Goal: Communication & Community: Answer question/provide support

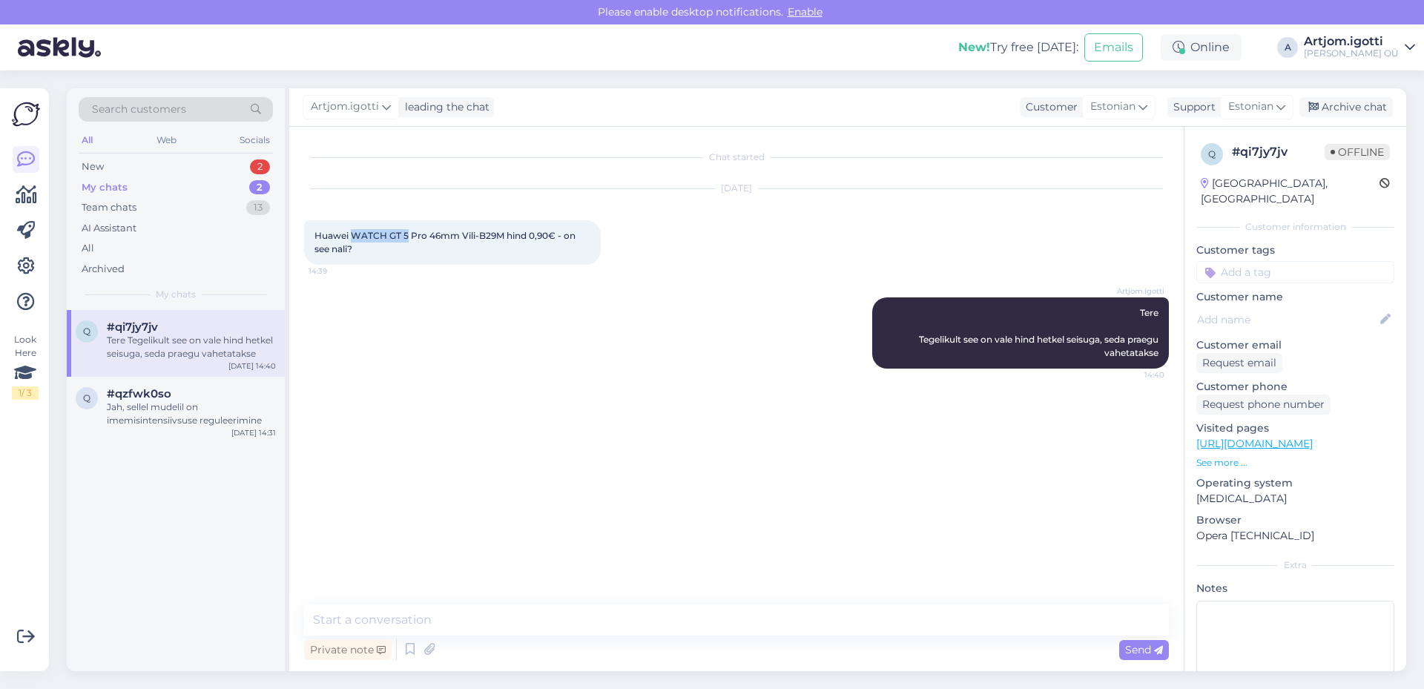
click at [179, 170] on div "New 2" at bounding box center [176, 166] width 194 height 21
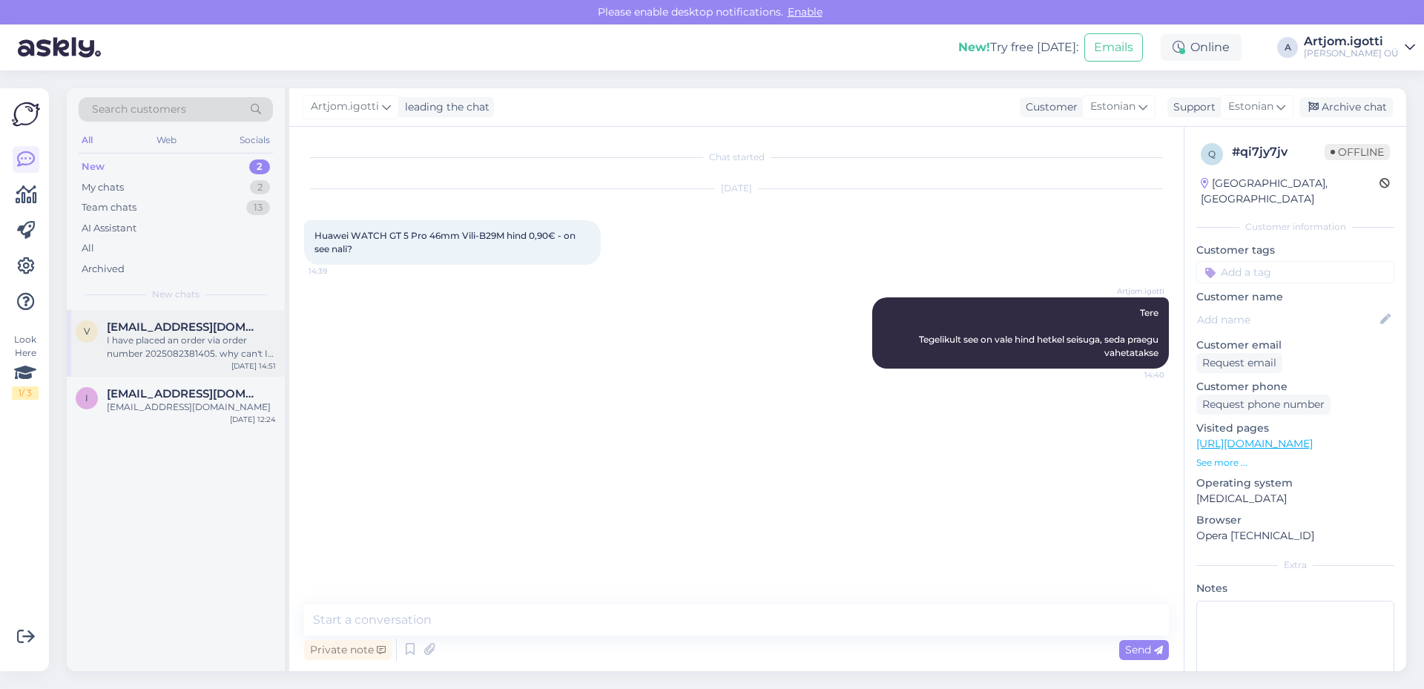
click at [173, 331] on span "[EMAIL_ADDRESS][DOMAIN_NAME]" at bounding box center [184, 326] width 154 height 13
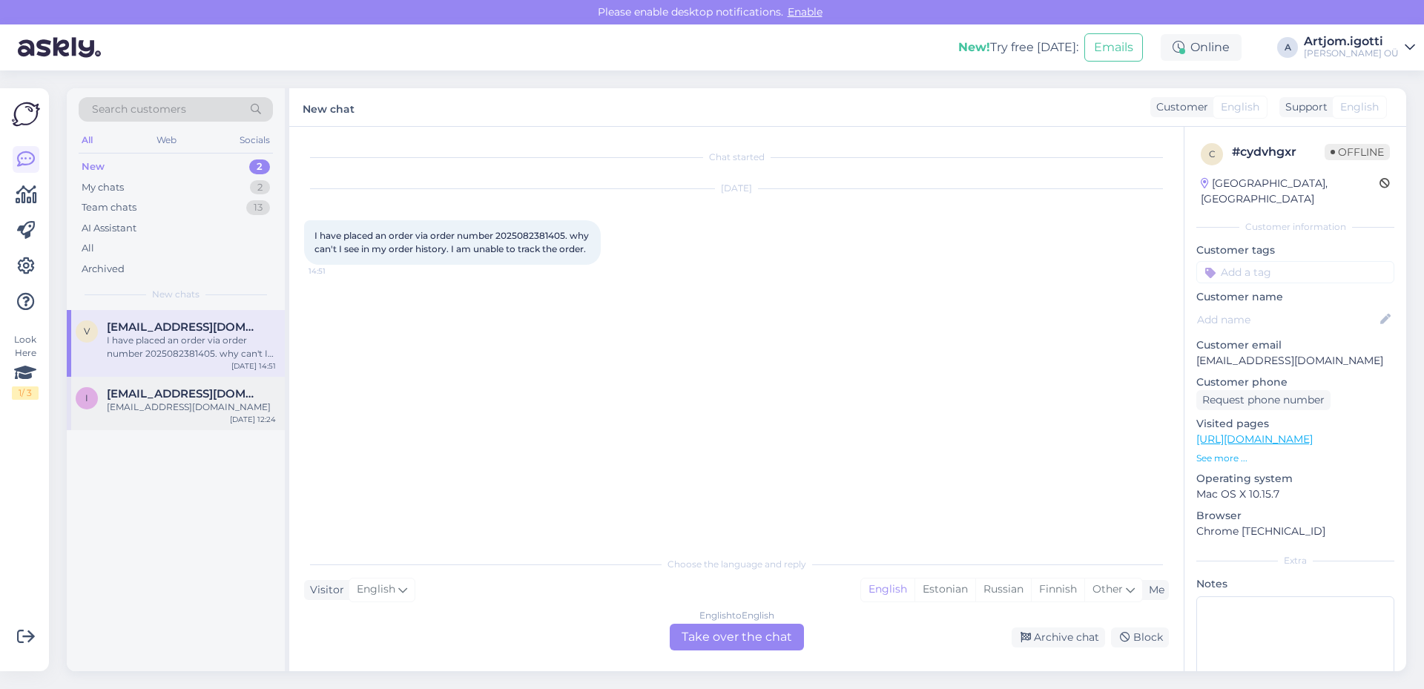
click at [169, 415] on div "i [EMAIL_ADDRESS][DOMAIN_NAME] [EMAIL_ADDRESS][DOMAIN_NAME] [DATE] 12:24" at bounding box center [176, 403] width 218 height 53
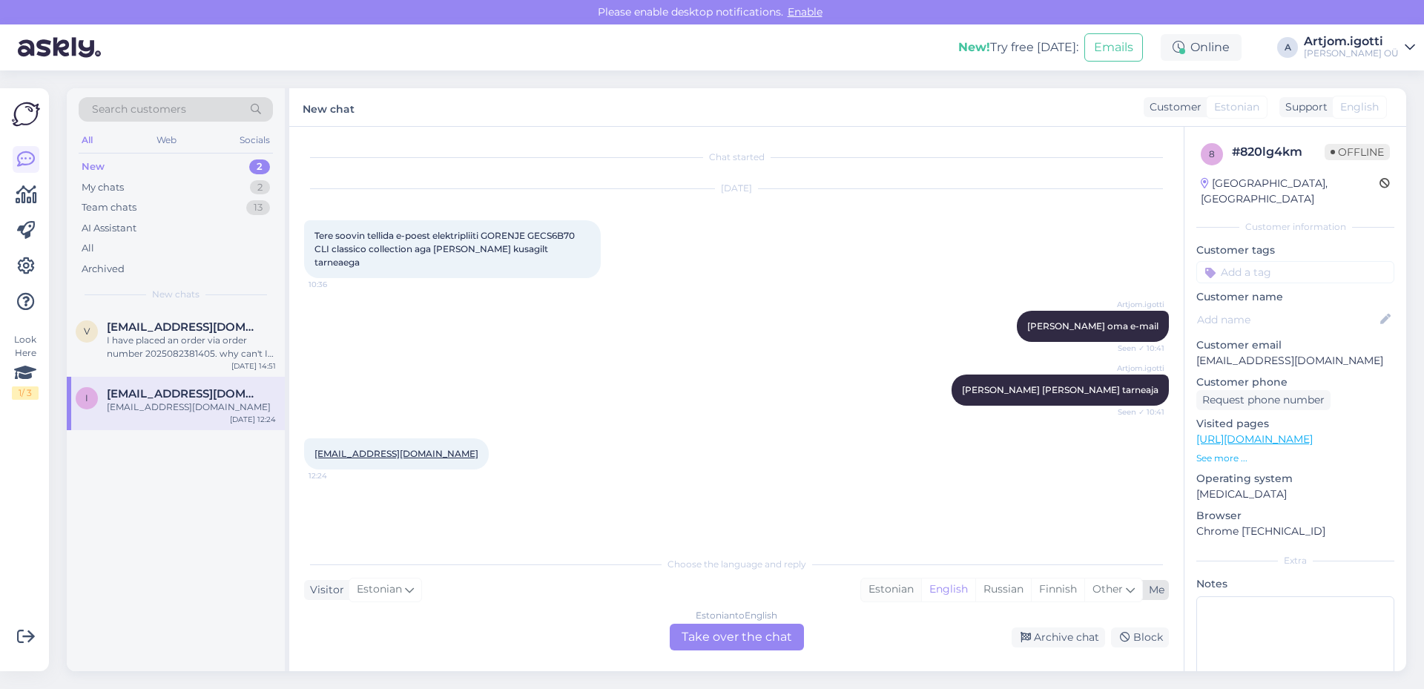
click at [889, 593] on div "Estonian" at bounding box center [891, 589] width 60 height 22
click at [763, 643] on div "Estonian to Estonian Take over the chat" at bounding box center [737, 637] width 134 height 27
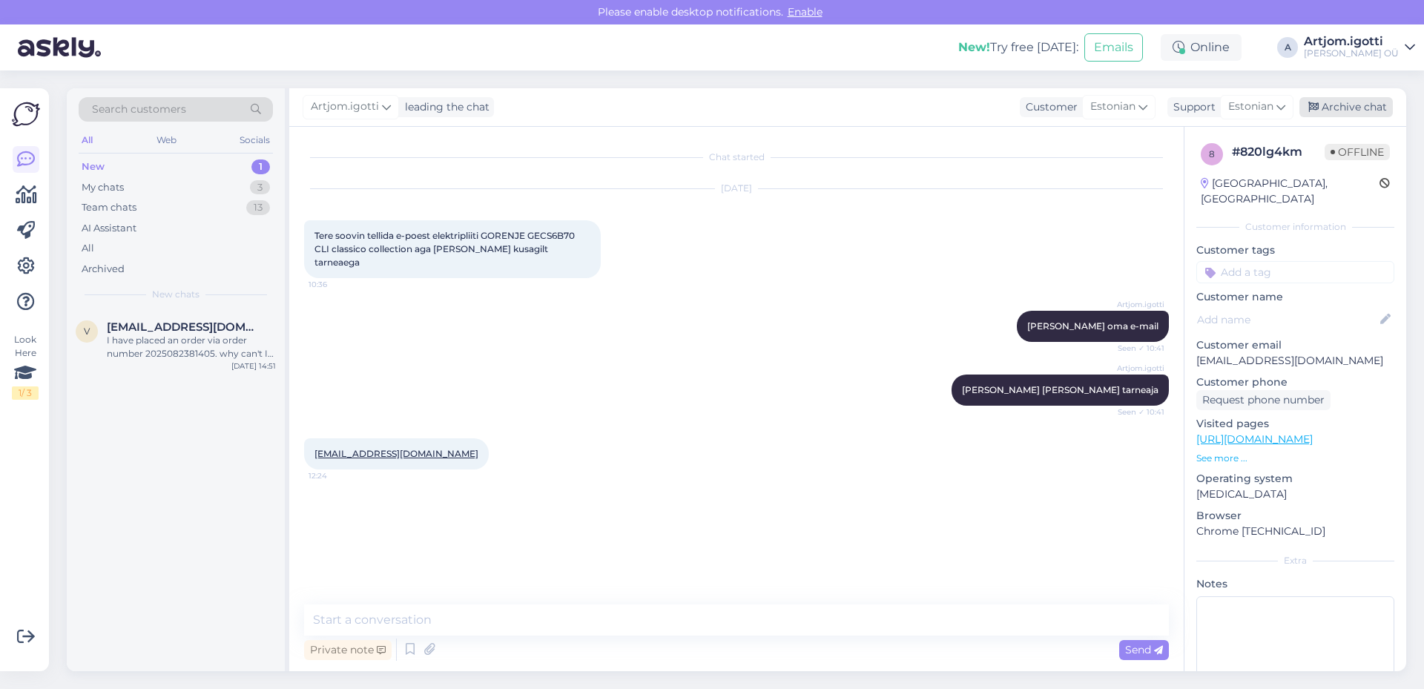
click at [1334, 108] on div "Archive chat" at bounding box center [1345, 107] width 93 height 20
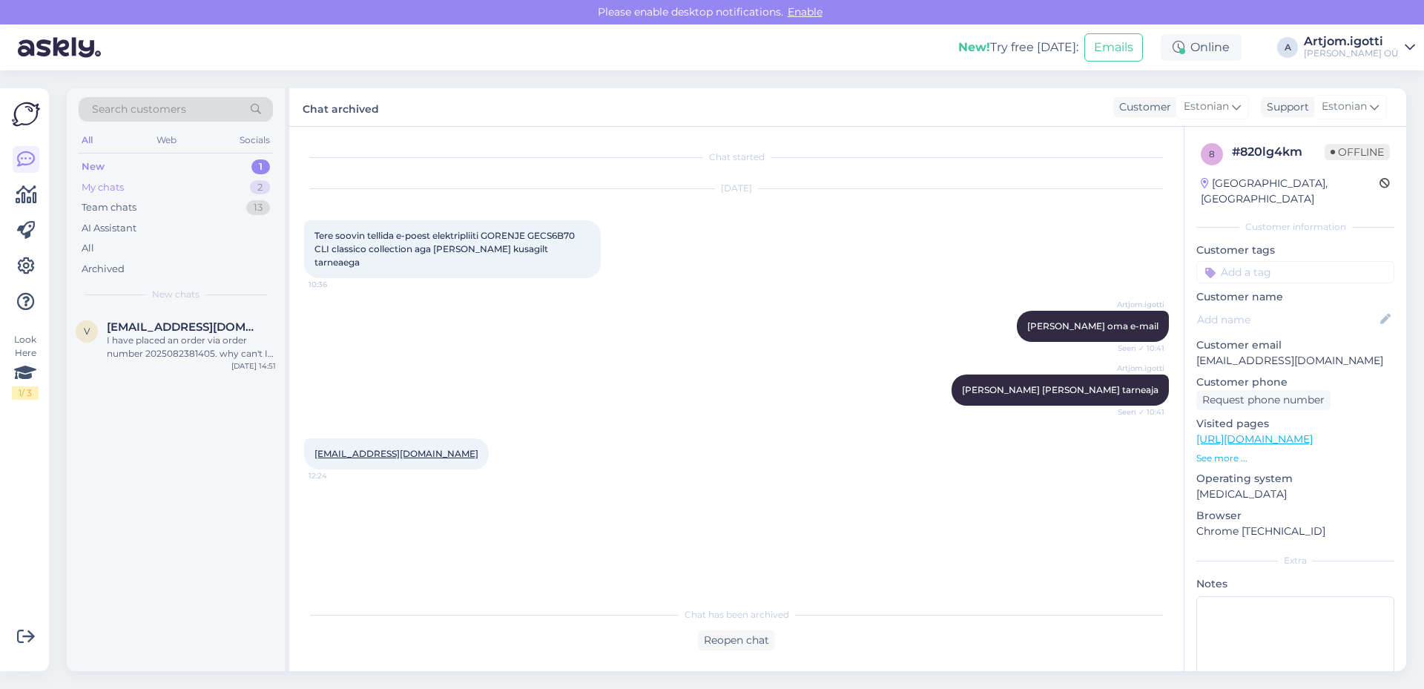
click at [148, 188] on div "My chats 2" at bounding box center [176, 187] width 194 height 21
click at [188, 344] on div "Tere Tegelikult see on vale hind hetkel seisuga, seda praegu vahetatakse" at bounding box center [191, 347] width 169 height 27
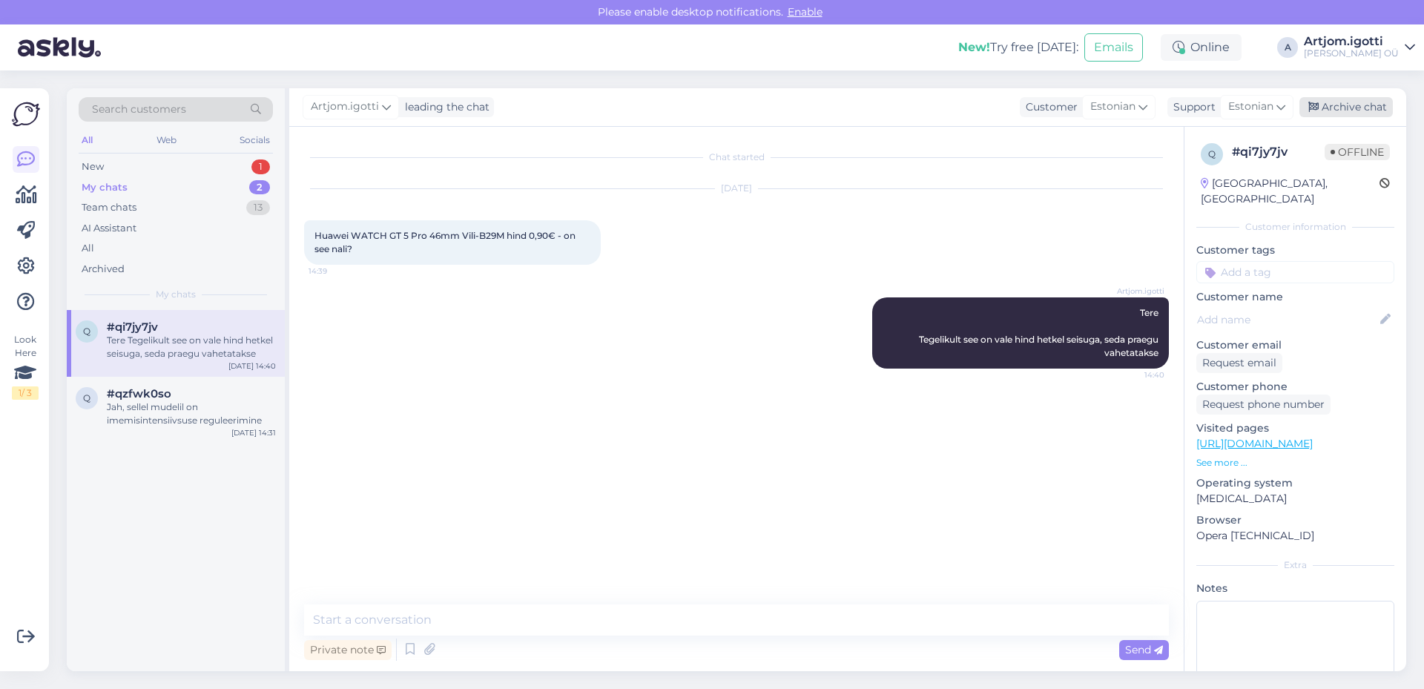
click at [1339, 99] on div "Archive chat" at bounding box center [1345, 107] width 93 height 20
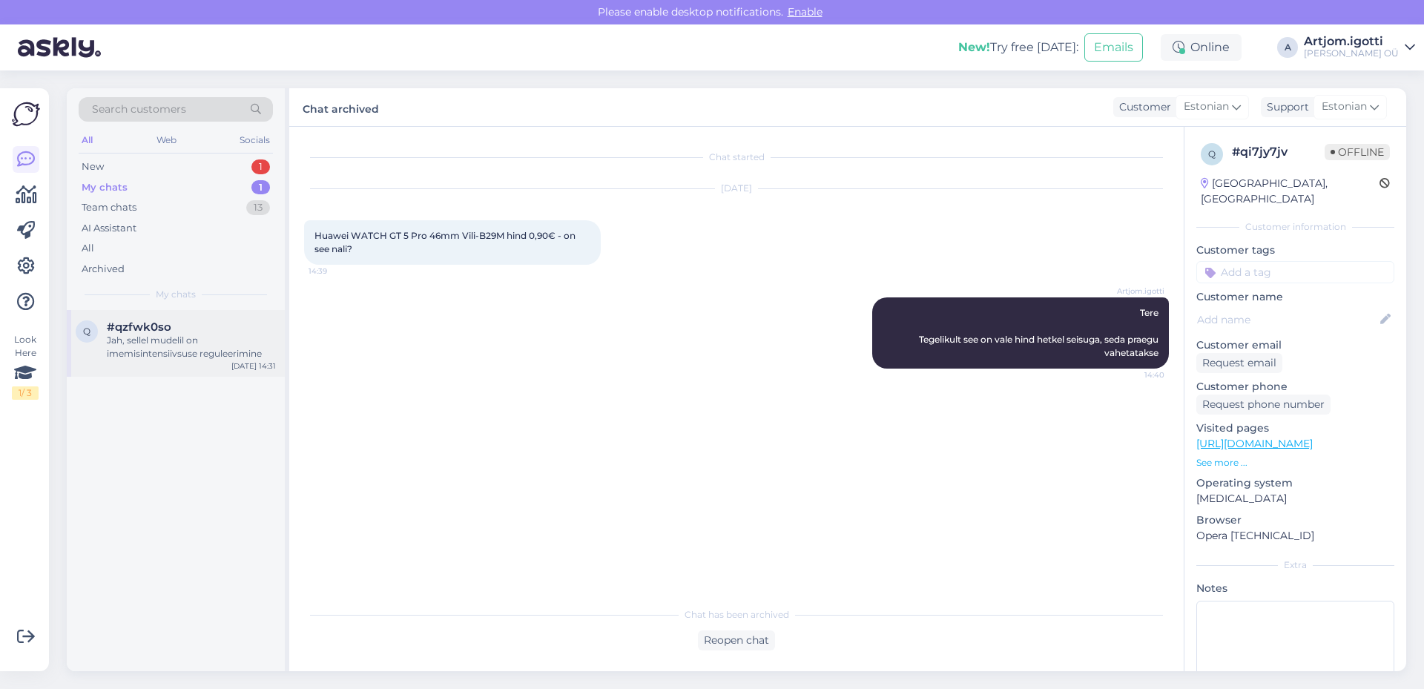
click at [179, 331] on div "#qzfwk0so" at bounding box center [191, 326] width 169 height 13
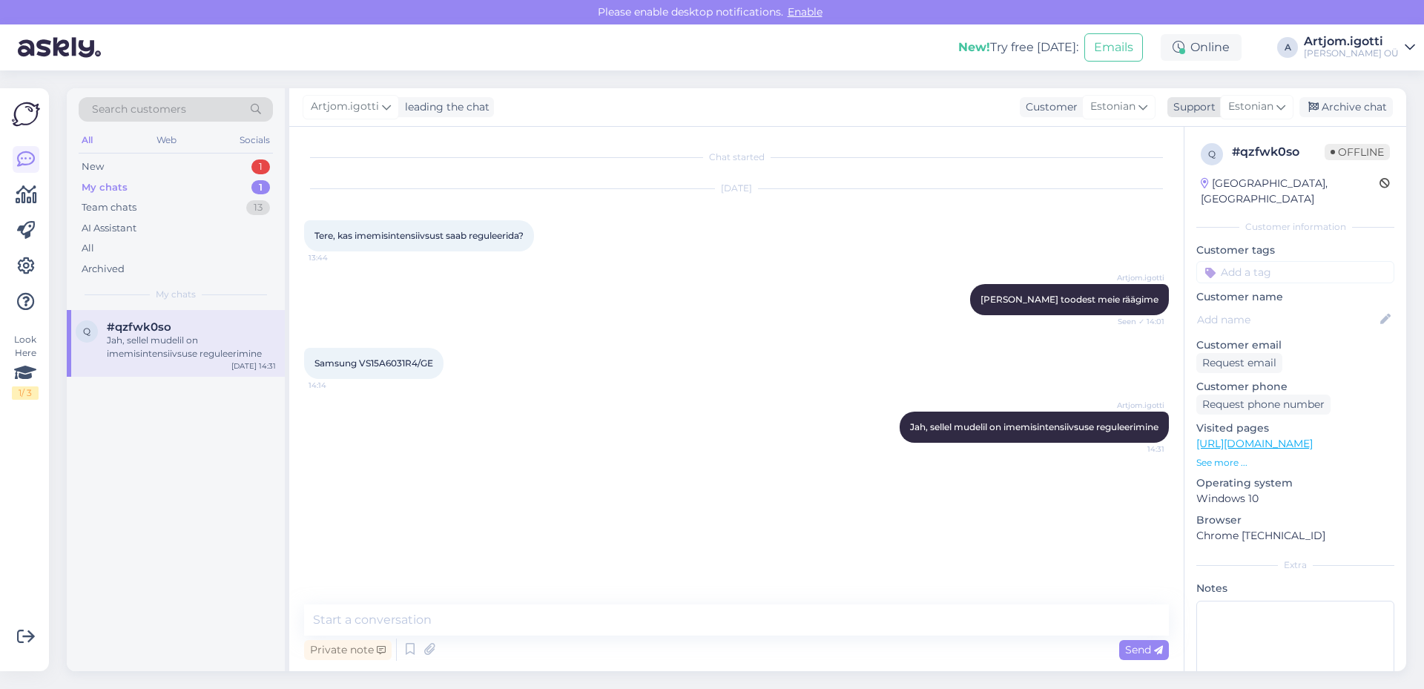
drag, startPoint x: 1338, startPoint y: 110, endPoint x: 1230, endPoint y: 119, distance: 108.6
click at [1338, 110] on div "Archive chat" at bounding box center [1345, 107] width 93 height 20
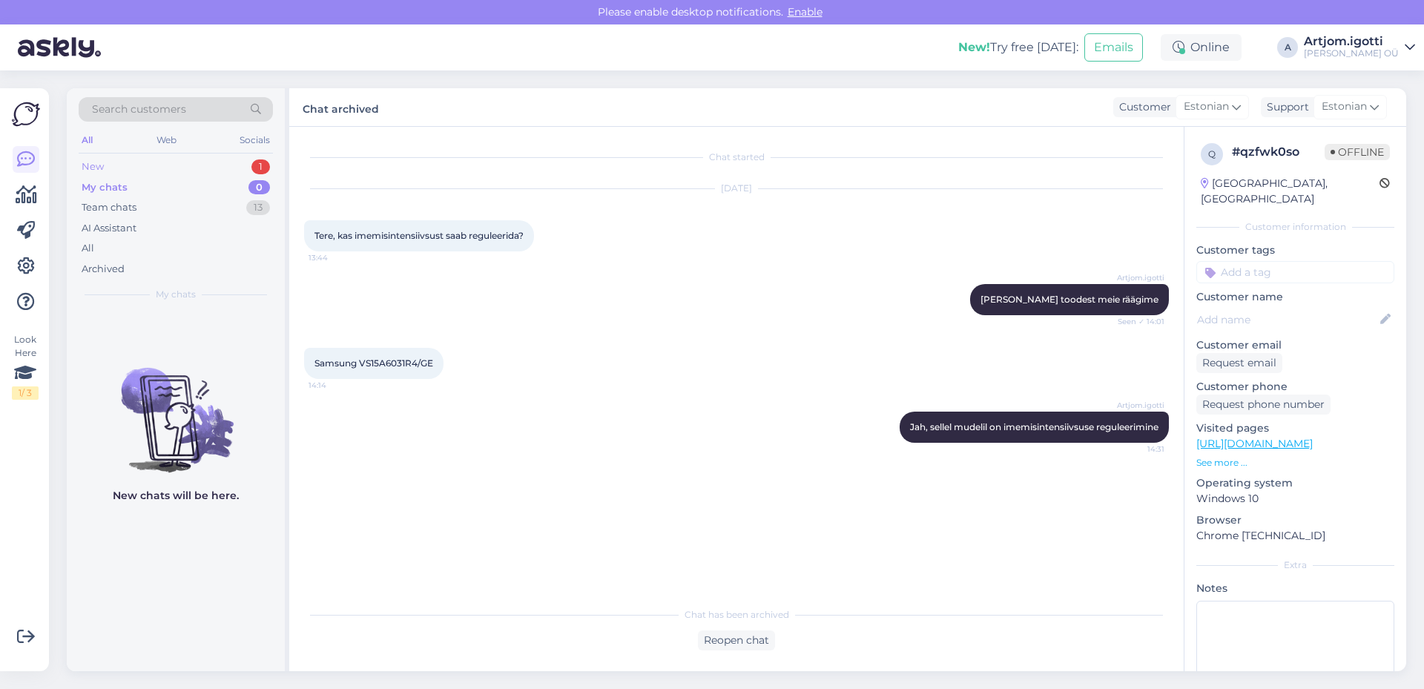
click at [132, 168] on div "New 1" at bounding box center [176, 166] width 194 height 21
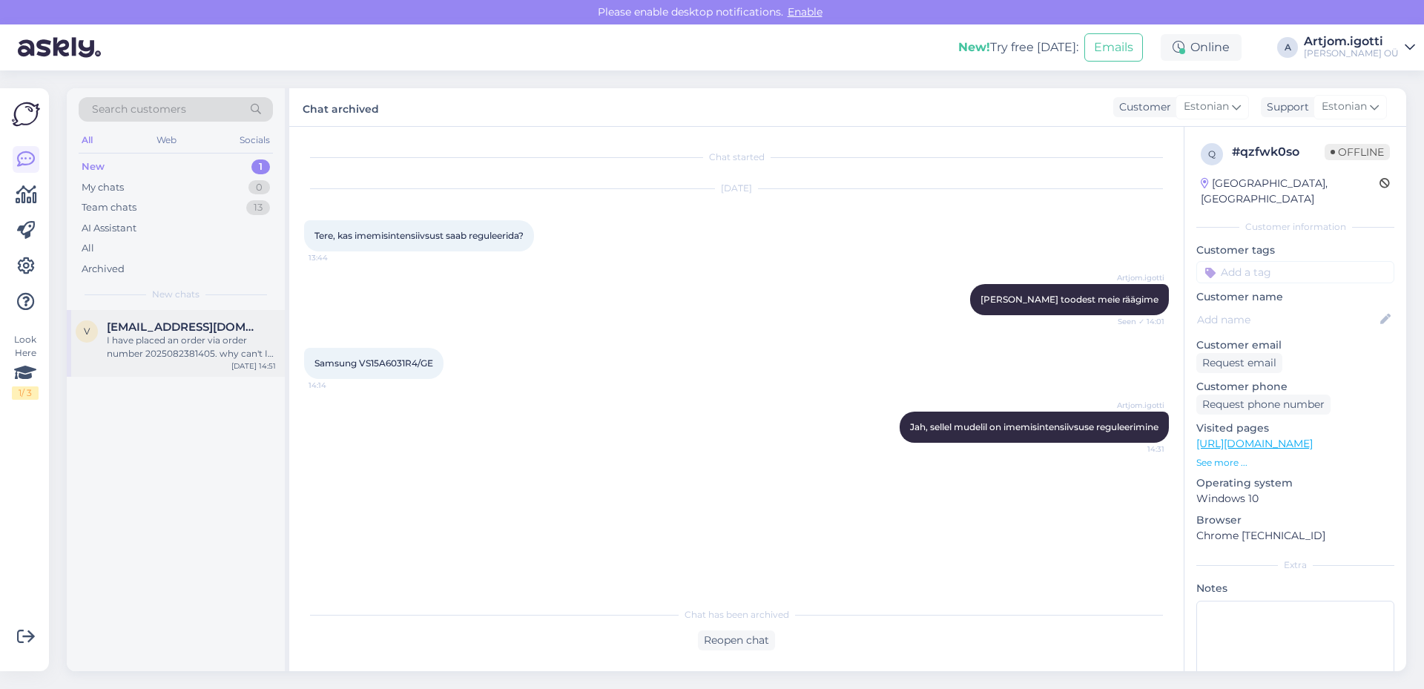
click at [139, 339] on div "I have placed an order via order number 2025082381405. why can't I see in my or…" at bounding box center [191, 347] width 169 height 27
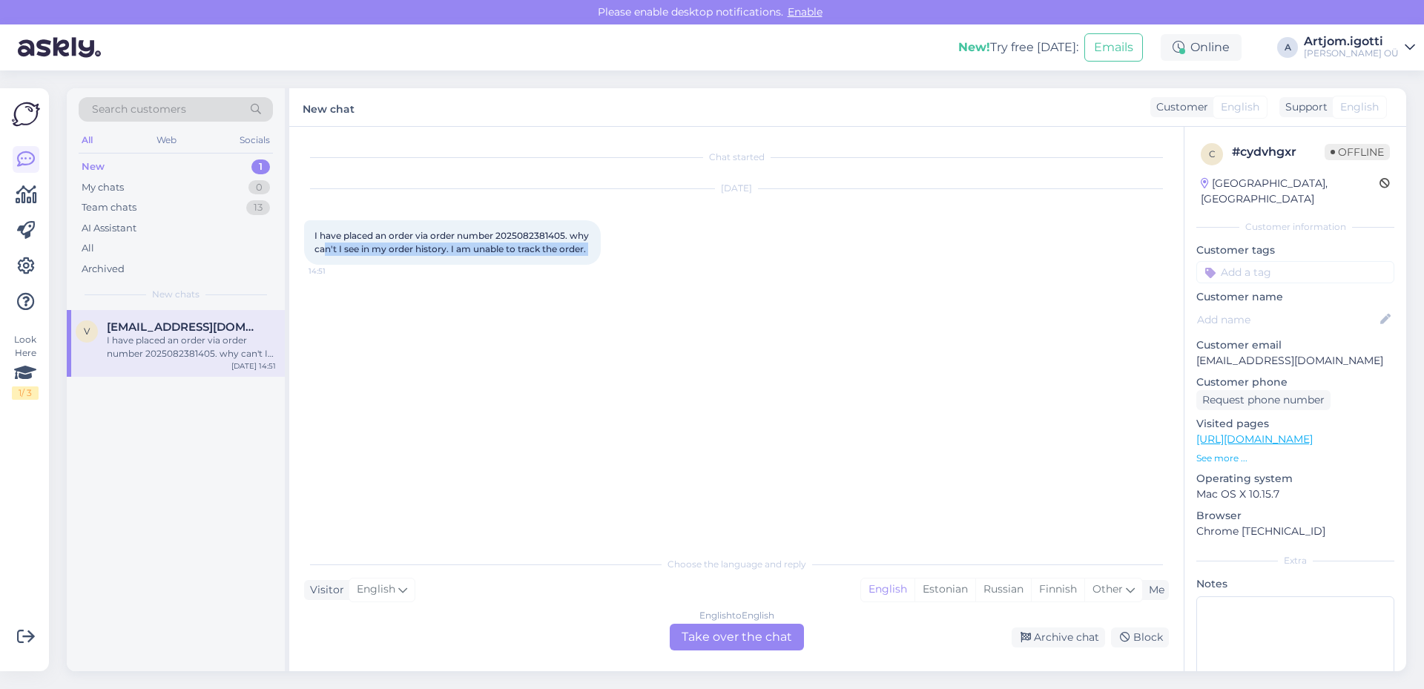
drag, startPoint x: 327, startPoint y: 251, endPoint x: 608, endPoint y: 252, distance: 281.1
click at [601, 252] on div "I have placed an order via order number 2025082381405. why can't I see in my or…" at bounding box center [452, 242] width 297 height 44
click at [875, 582] on div "English" at bounding box center [887, 589] width 53 height 22
click at [934, 599] on div "Estonian" at bounding box center [944, 589] width 61 height 22
click at [739, 639] on div "English to Estonian Take over the chat" at bounding box center [737, 637] width 134 height 27
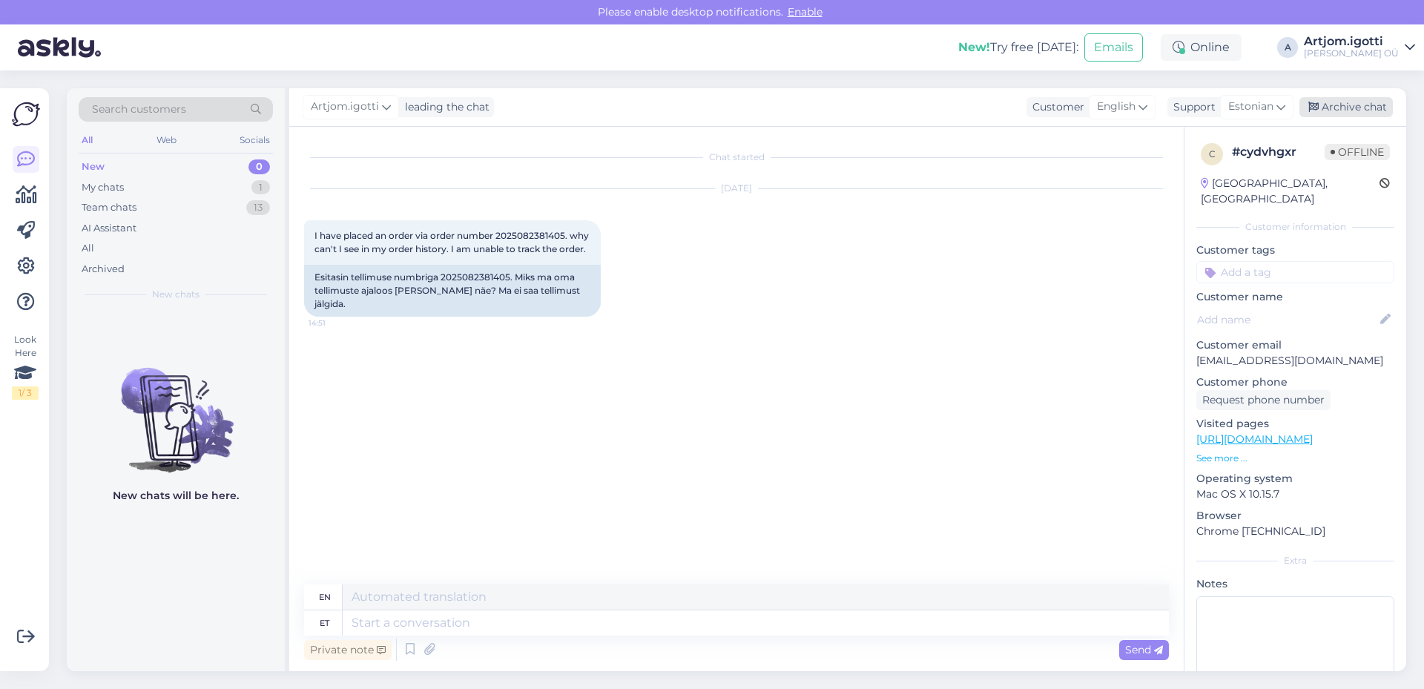
click at [1340, 105] on div "Archive chat" at bounding box center [1345, 107] width 93 height 20
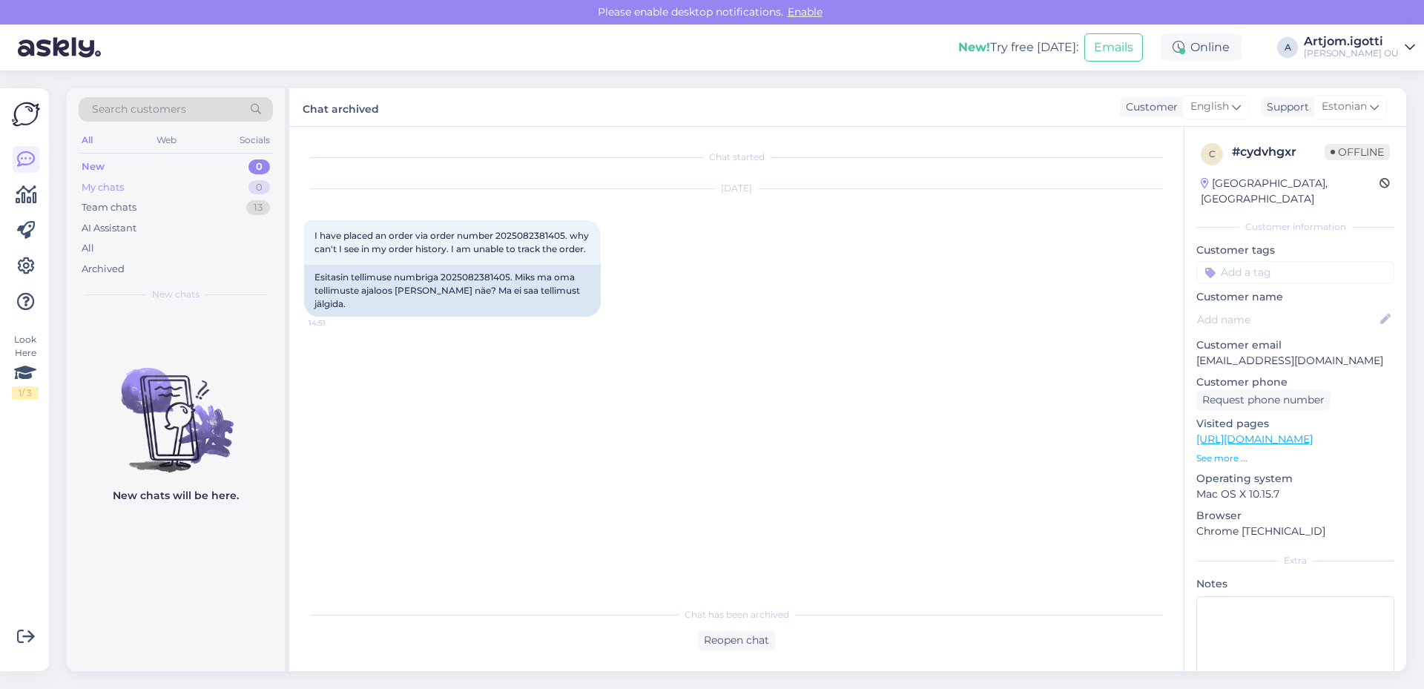
click at [169, 188] on div "My chats 0" at bounding box center [176, 187] width 194 height 21
click at [189, 205] on div "Team chats 13" at bounding box center [176, 207] width 194 height 21
